Goal: Use online tool/utility: Utilize a website feature to perform a specific function

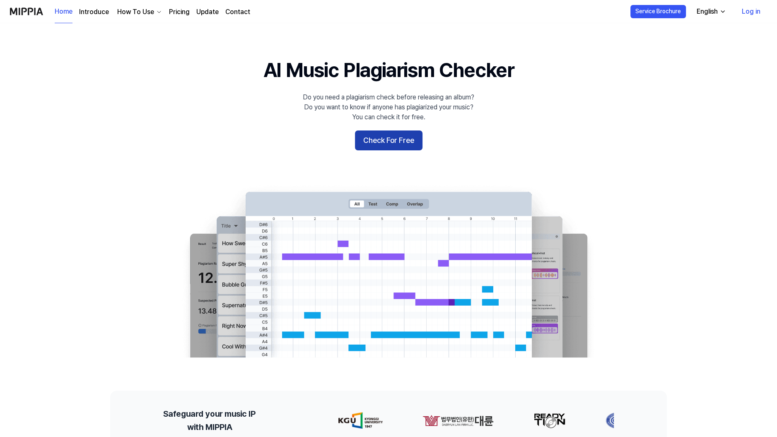
click at [397, 142] on button "Check For Free" at bounding box center [389, 141] width 68 height 20
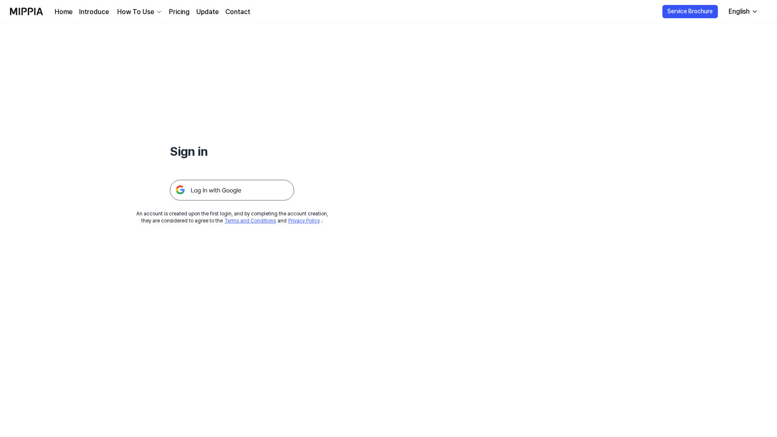
click at [247, 189] on img at bounding box center [232, 190] width 124 height 21
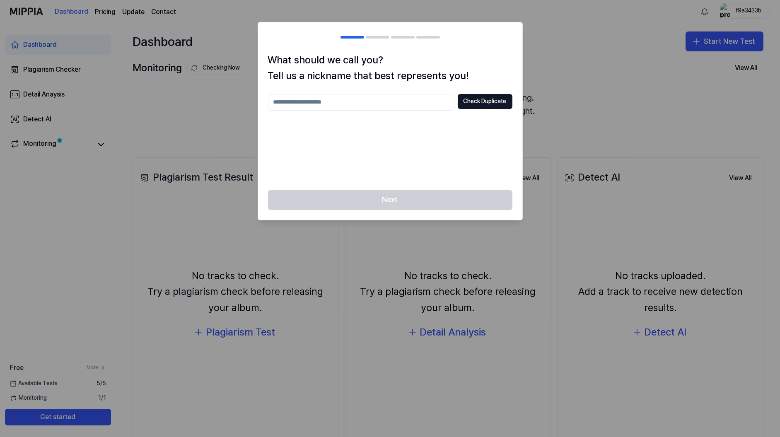
click at [540, 51] on div at bounding box center [390, 218] width 780 height 437
click at [180, 126] on div at bounding box center [390, 218] width 780 height 437
click at [392, 97] on input "text" at bounding box center [361, 102] width 186 height 17
type input "**********"
click at [477, 104] on button "Check Duplicate" at bounding box center [485, 101] width 55 height 15
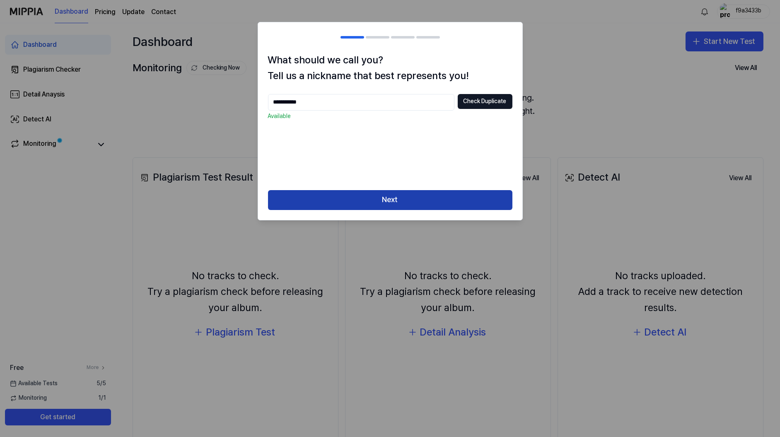
click at [423, 190] on button "Next" at bounding box center [390, 200] width 245 height 20
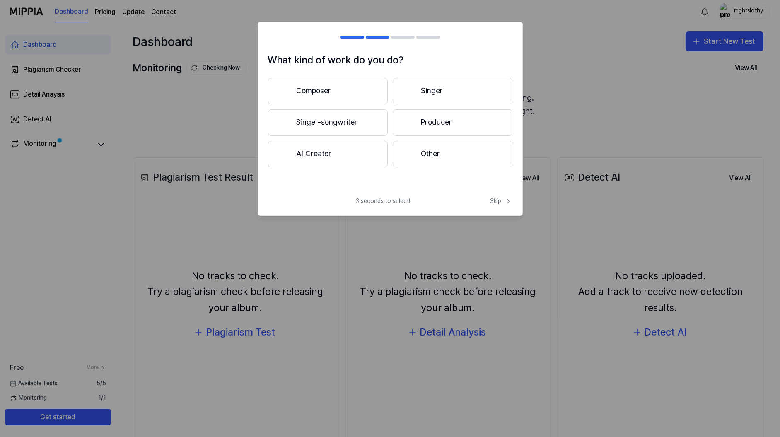
click at [426, 157] on button "Other" at bounding box center [453, 154] width 120 height 27
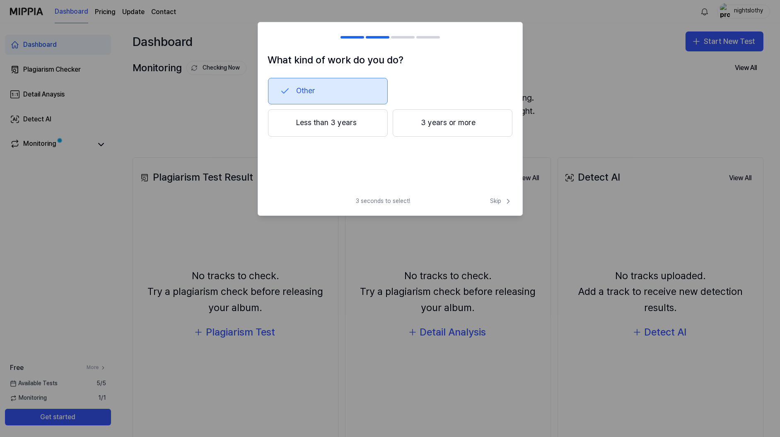
click at [334, 87] on button "Other" at bounding box center [328, 91] width 120 height 27
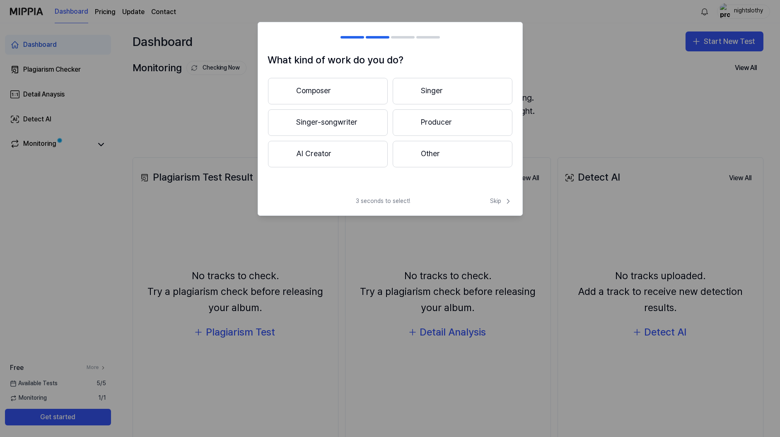
click at [440, 155] on button "Other" at bounding box center [453, 154] width 120 height 27
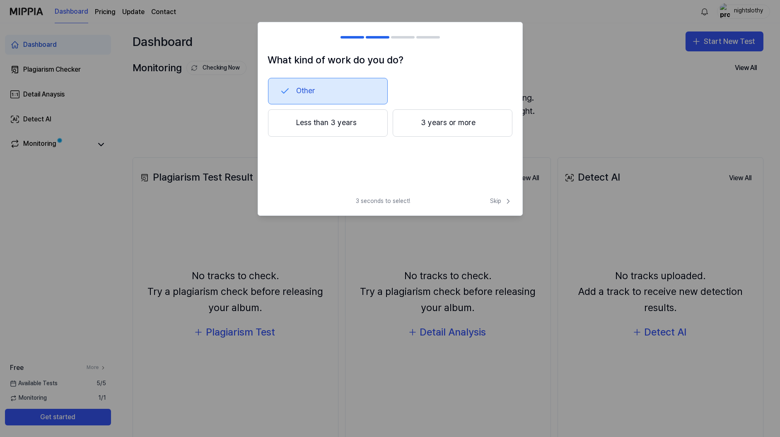
click at [329, 90] on button "Other" at bounding box center [328, 91] width 120 height 27
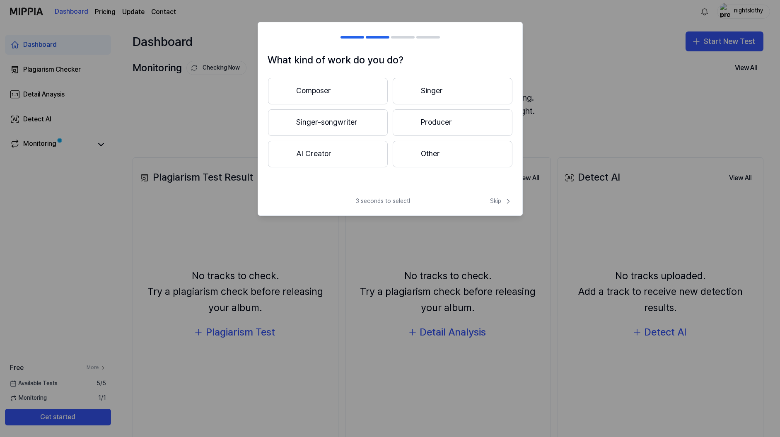
click at [452, 162] on button "Other" at bounding box center [453, 154] width 120 height 27
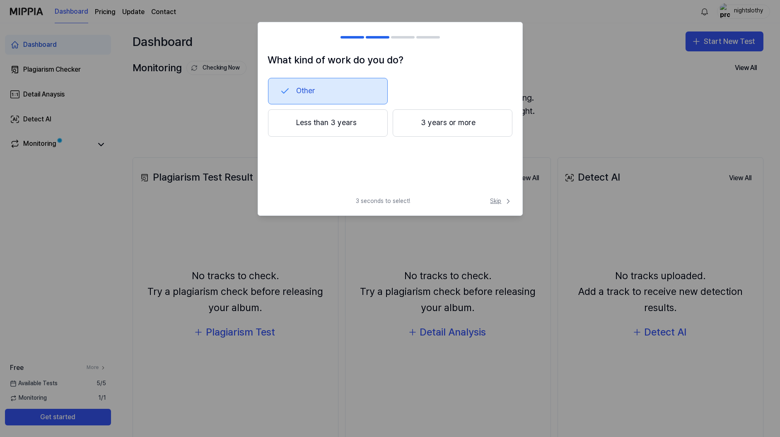
click at [498, 201] on span "Skip" at bounding box center [502, 201] width 22 height 8
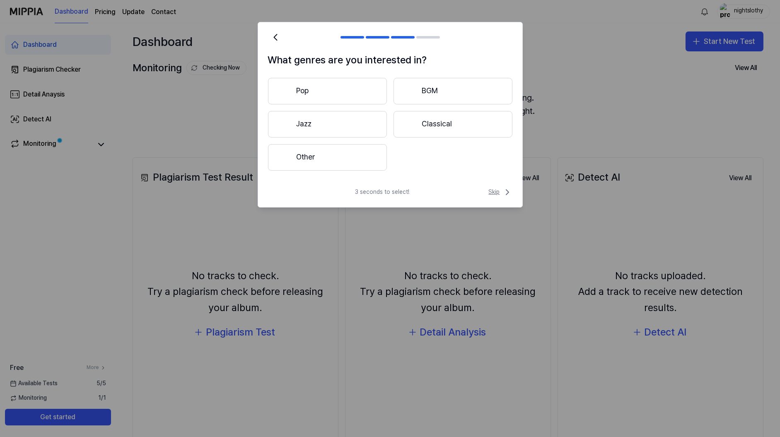
click at [503, 194] on icon at bounding box center [508, 192] width 10 height 10
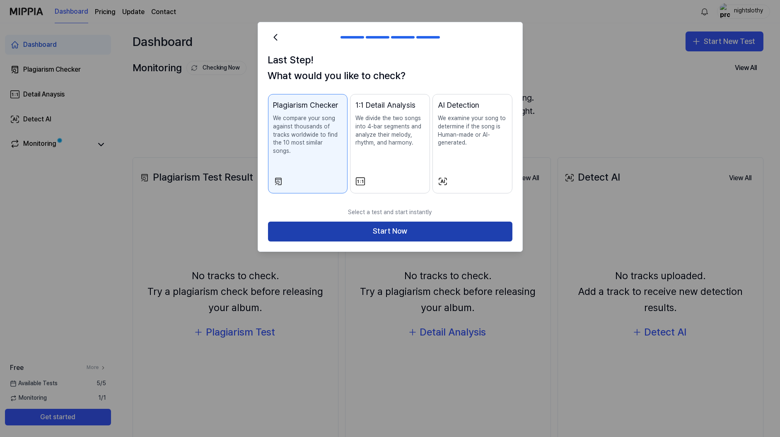
click at [440, 224] on button "Start Now" at bounding box center [390, 232] width 245 height 20
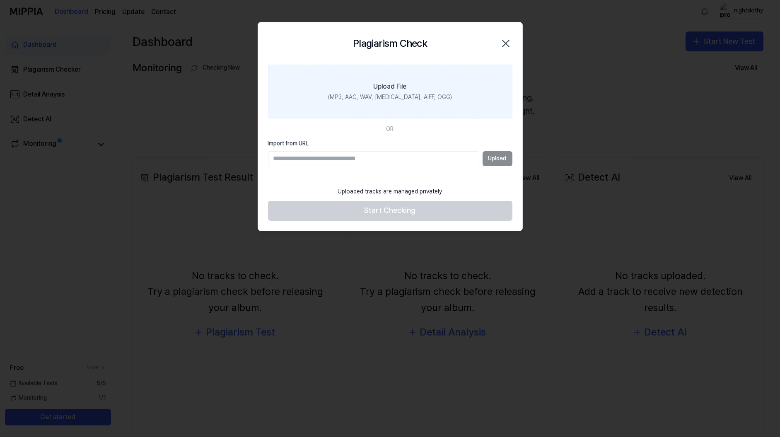
click at [409, 102] on label "Upload File (MP3, AAC, WAV, [MEDICAL_DATA], AIFF, OGG)" at bounding box center [390, 92] width 245 height 54
click at [0, 0] on input "Upload File (MP3, AAC, WAV, [MEDICAL_DATA], AIFF, OGG)" at bounding box center [0, 0] width 0 height 0
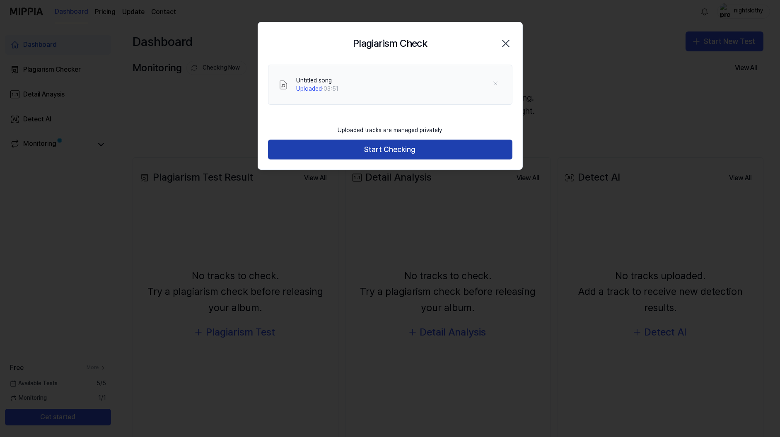
click at [413, 144] on button "Start Checking" at bounding box center [390, 150] width 245 height 20
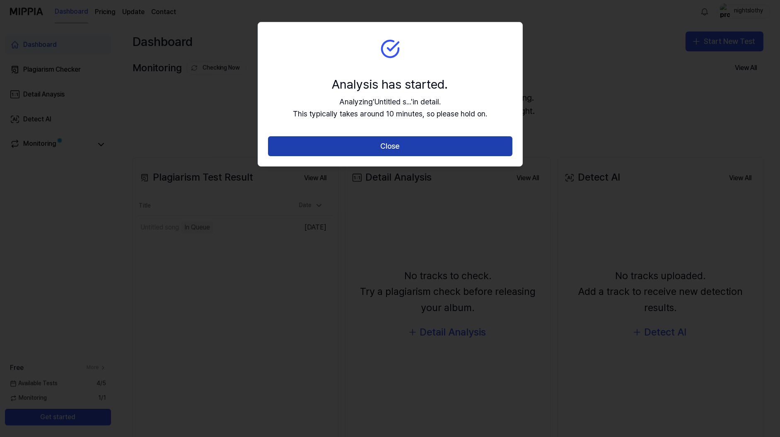
click at [411, 148] on button "Close" at bounding box center [390, 146] width 245 height 20
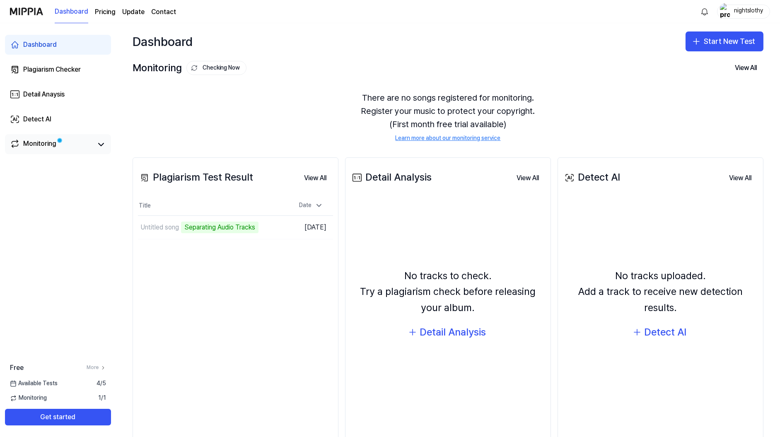
click at [75, 144] on link "Monitoring" at bounding box center [51, 145] width 83 height 12
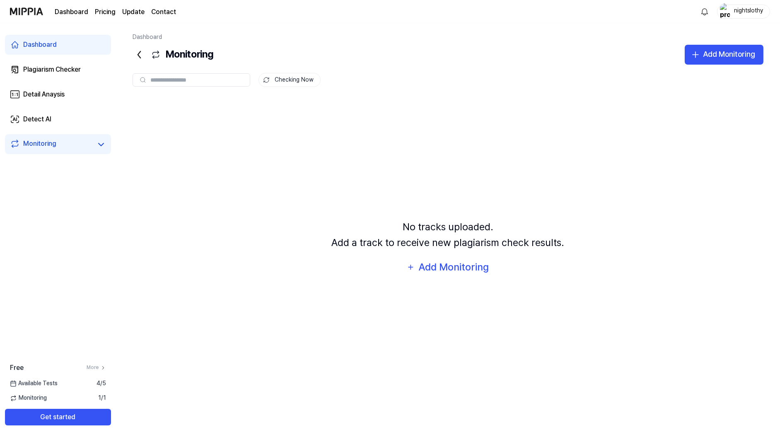
click at [62, 49] on link "Dashboard" at bounding box center [58, 45] width 106 height 20
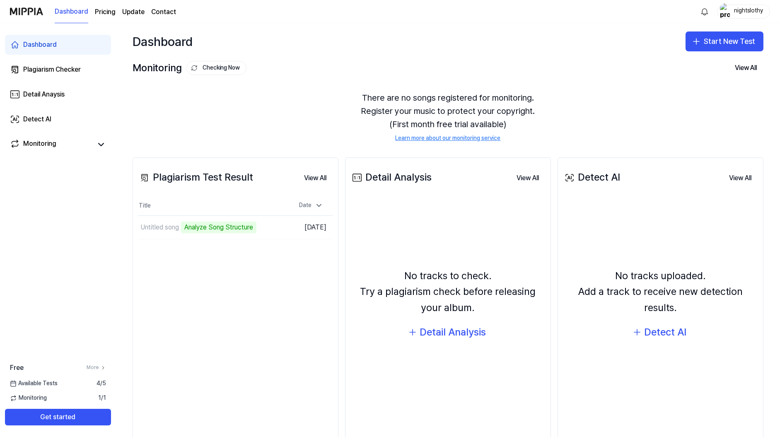
click at [724, 12] on img "button" at bounding box center [725, 11] width 10 height 17
click at [607, 54] on div "Dashboard Start New Test" at bounding box center [448, 41] width 664 height 36
click at [261, 228] on td "Untitled song Analyze Song Structure Go to Results" at bounding box center [211, 227] width 146 height 23
click at [203, 293] on div "Plagiarism Test Result View All Plagiarism Test Result Title Date Untitled song…" at bounding box center [236, 299] width 206 height 284
click at [261, 228] on td "Untitled song Analyze Music Notes Go to Results" at bounding box center [211, 227] width 146 height 23
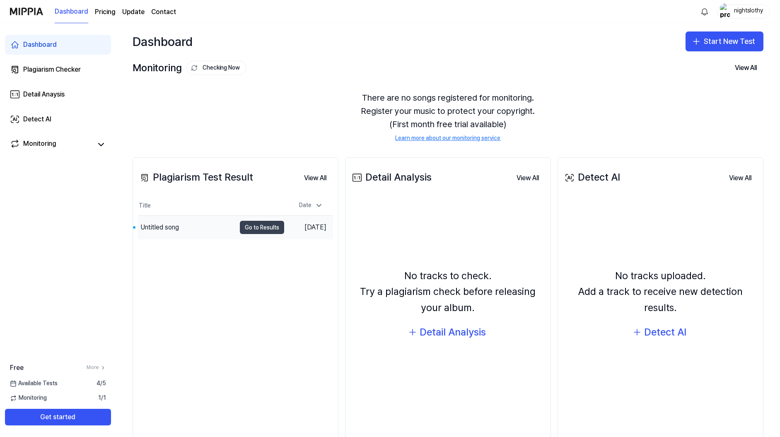
click at [258, 224] on button "Go to Results" at bounding box center [262, 227] width 44 height 13
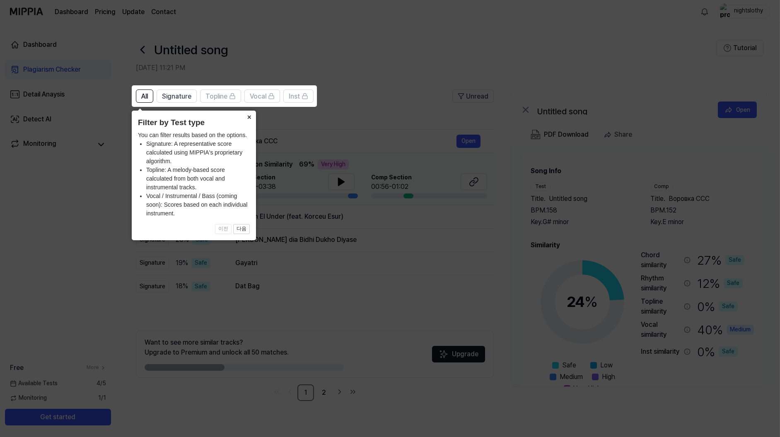
click at [247, 117] on button "×" at bounding box center [249, 117] width 13 height 12
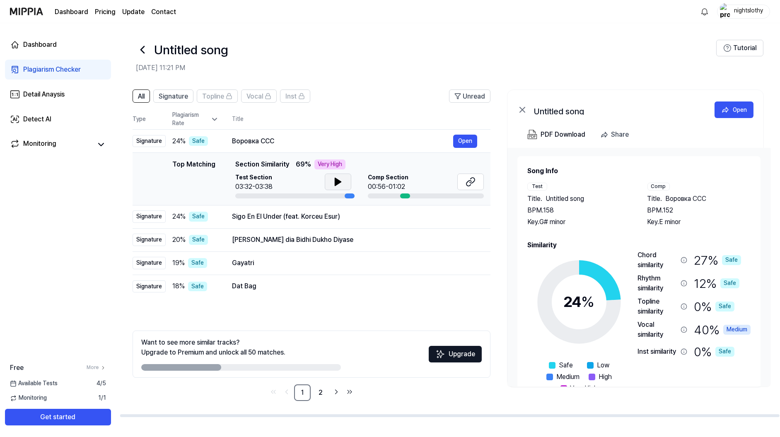
click at [342, 179] on button at bounding box center [338, 182] width 27 height 17
click at [337, 180] on icon at bounding box center [337, 182] width 2 height 7
click at [471, 136] on button "Open" at bounding box center [465, 141] width 24 height 13
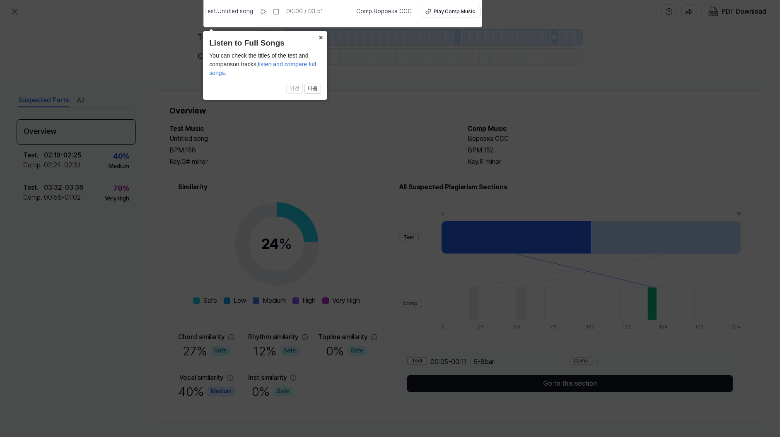
click at [322, 37] on button "×" at bounding box center [320, 37] width 13 height 12
